Goal: Task Accomplishment & Management: Manage account settings

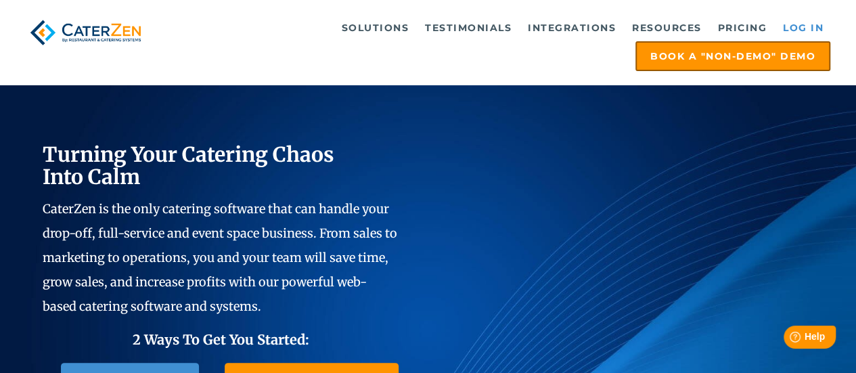
click at [808, 28] on link "Log in" at bounding box center [803, 27] width 54 height 27
click at [799, 24] on link "Log in" at bounding box center [803, 27] width 54 height 27
click at [810, 30] on link "Log in" at bounding box center [803, 27] width 54 height 27
